Goal: Browse casually

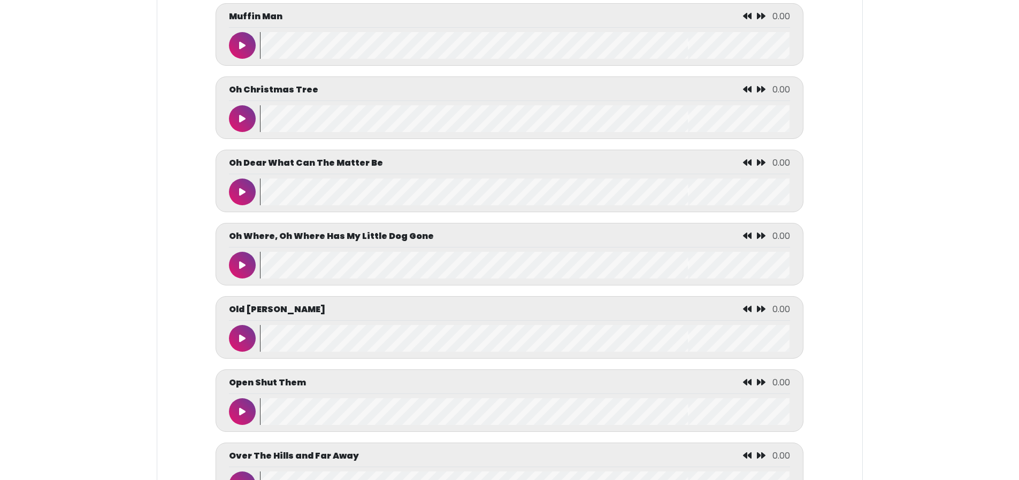
scroll to position [3636, 0]
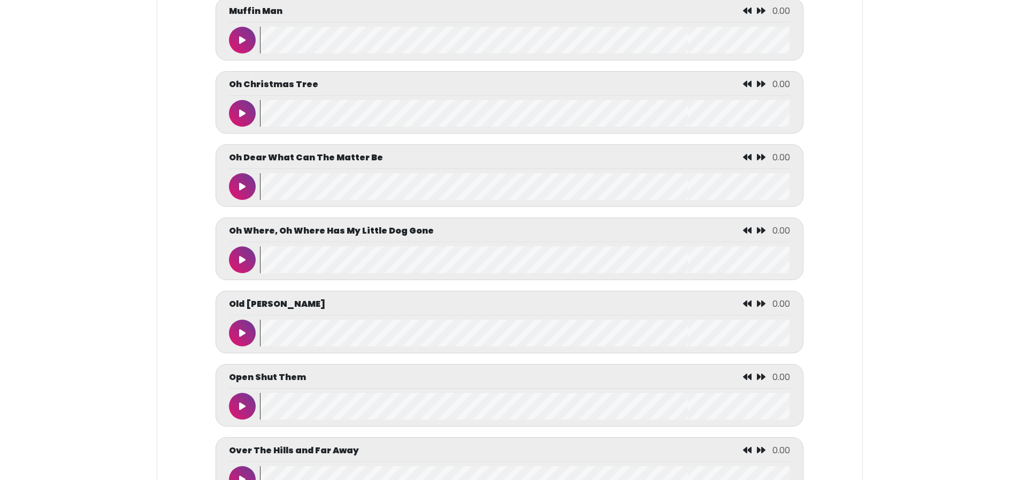
click at [245, 337] on icon at bounding box center [242, 333] width 6 height 9
click at [241, 337] on icon at bounding box center [242, 333] width 5 height 9
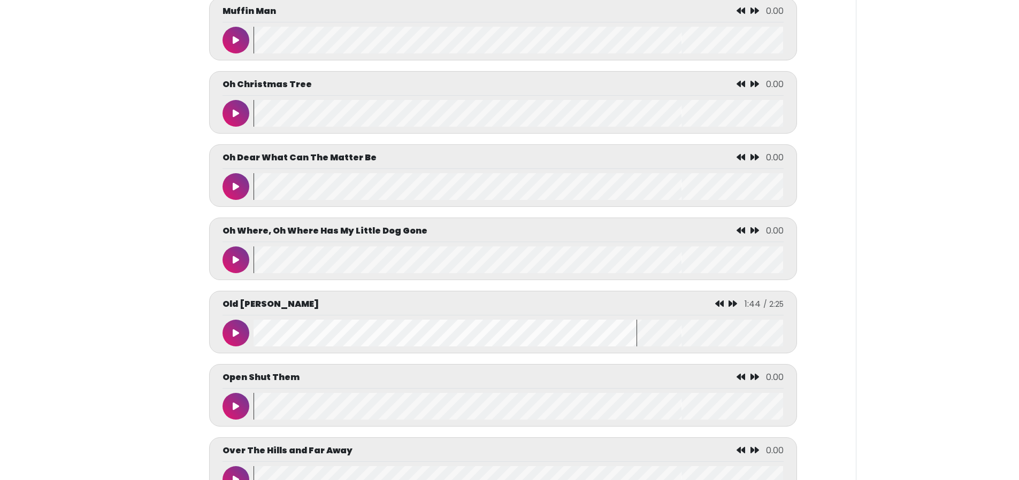
click at [719, 308] on icon at bounding box center [719, 303] width 9 height 9
click at [720, 308] on icon at bounding box center [719, 303] width 9 height 9
click at [718, 308] on icon at bounding box center [719, 303] width 9 height 9
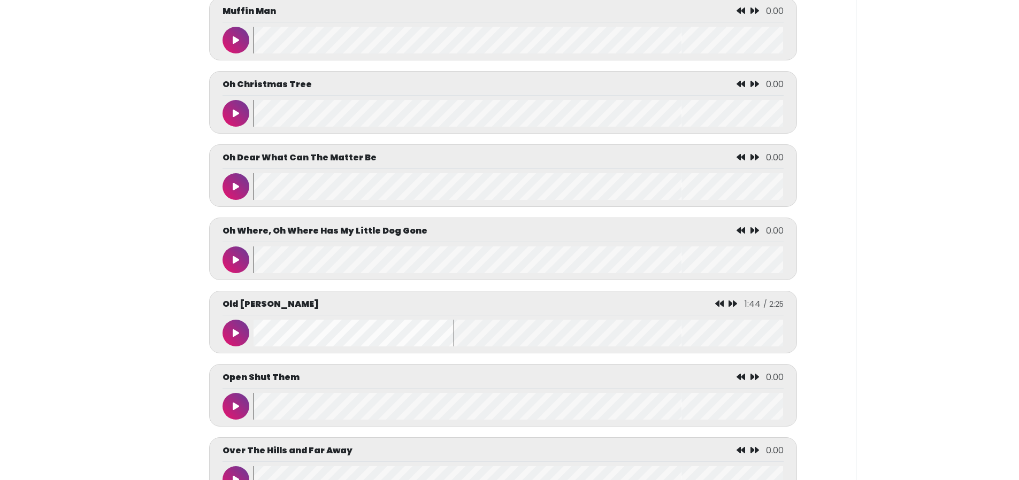
click at [232, 346] on button at bounding box center [235, 333] width 27 height 27
click at [225, 420] on button at bounding box center [235, 406] width 27 height 27
